Goal: Task Accomplishment & Management: Manage account settings

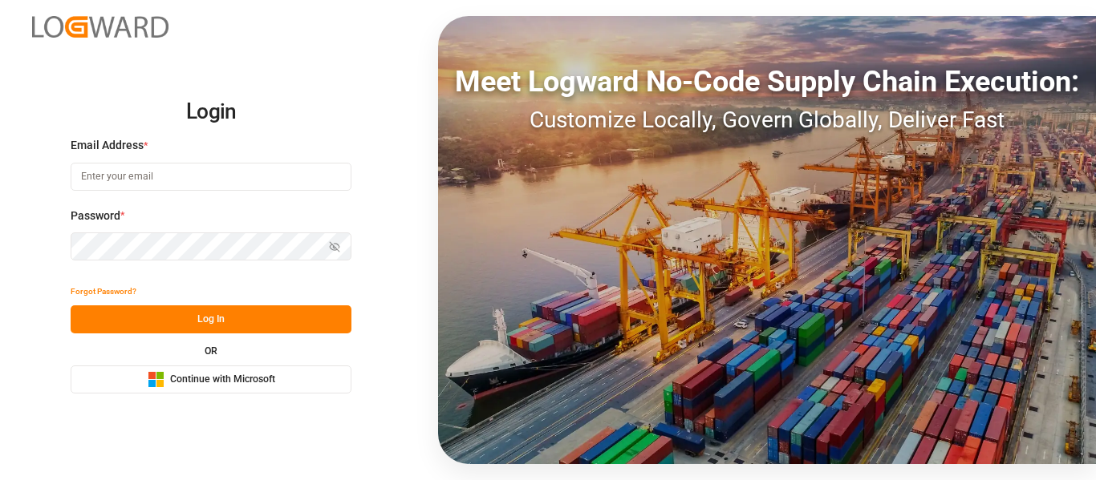
click at [241, 388] on div "Microsoft Logo Continue with Microsoft" at bounding box center [212, 379] width 128 height 17
